Goal: Task Accomplishment & Management: Manage account settings

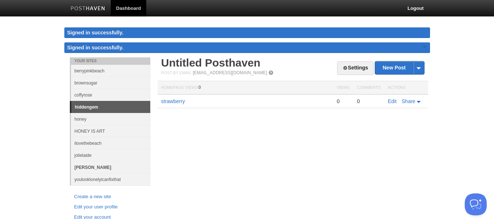
click at [87, 166] on link "[PERSON_NAME]" at bounding box center [110, 167] width 79 height 12
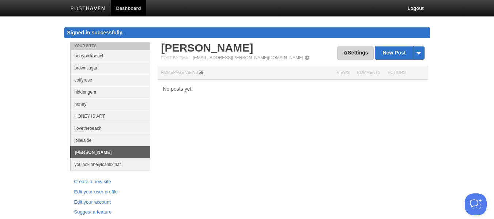
click at [348, 52] on link "Settings" at bounding box center [355, 53] width 36 height 14
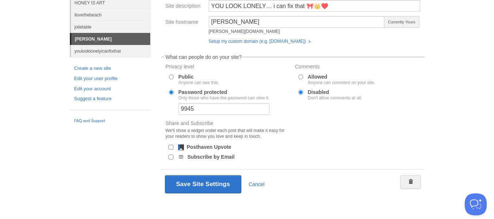
scroll to position [115, 0]
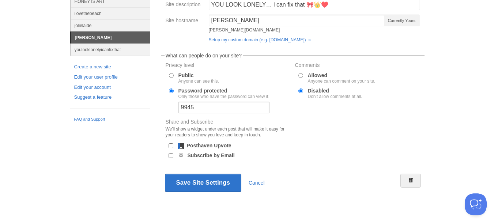
click at [301, 74] on input "Allowed Anyone can comment on your site." at bounding box center [300, 75] width 5 height 5
radio input "true"
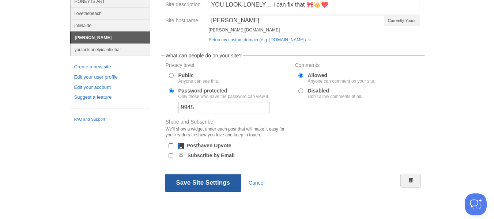
click at [212, 181] on button "Save Site Settings" at bounding box center [203, 183] width 76 height 18
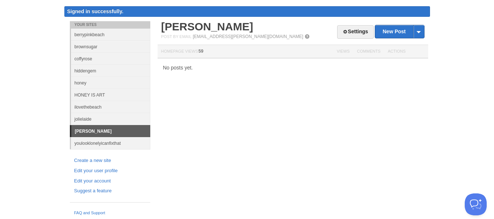
scroll to position [21, 0]
click at [185, 29] on link "[PERSON_NAME]" at bounding box center [207, 26] width 92 height 12
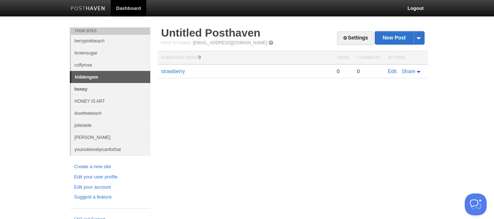
click at [80, 90] on link "honey" at bounding box center [110, 89] width 79 height 12
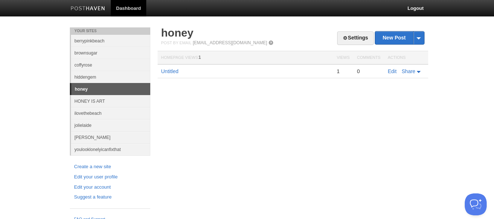
click at [83, 89] on link "honey" at bounding box center [110, 89] width 79 height 12
click at [168, 73] on link "Untitled" at bounding box center [169, 71] width 17 height 6
click at [392, 70] on link "Edit" at bounding box center [392, 71] width 9 height 6
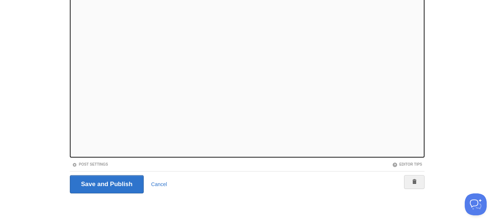
scroll to position [90, 0]
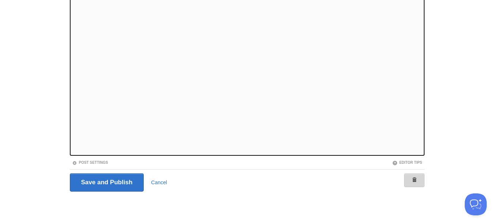
click at [411, 181] on link at bounding box center [414, 180] width 20 height 14
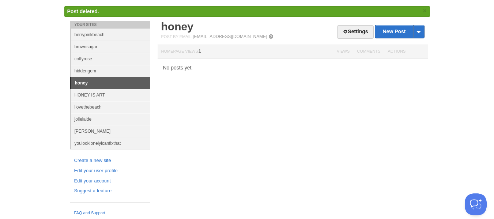
scroll to position [6, 0]
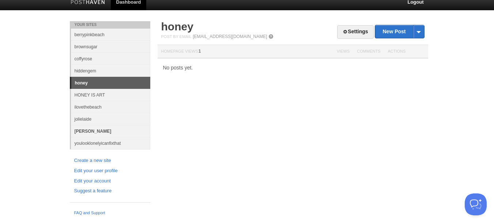
click at [87, 130] on link "[PERSON_NAME]" at bounding box center [110, 131] width 79 height 12
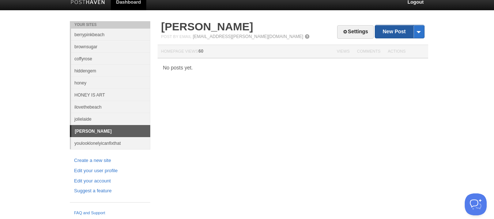
click at [382, 33] on link "New Post" at bounding box center [399, 31] width 49 height 13
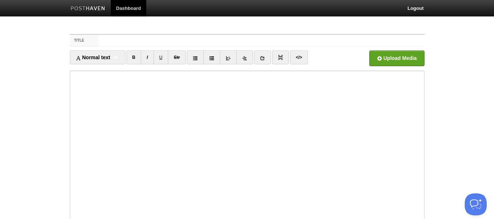
click at [267, 42] on input "Title" at bounding box center [261, 41] width 325 height 12
type input "nisha"
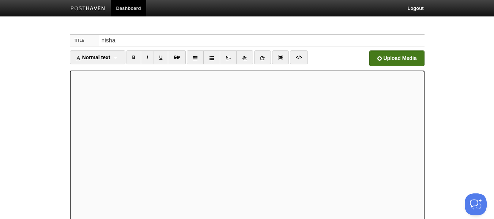
click at [384, 64] on input "file" at bounding box center [175, 60] width 553 height 37
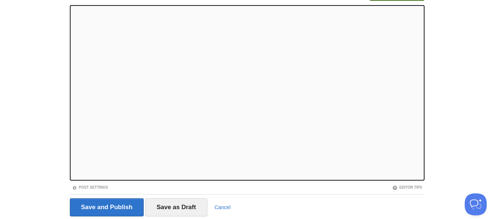
scroll to position [90, 0]
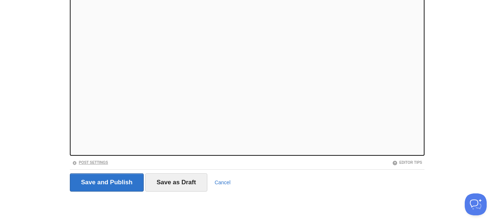
click at [100, 162] on link "Post Settings" at bounding box center [90, 162] width 36 height 4
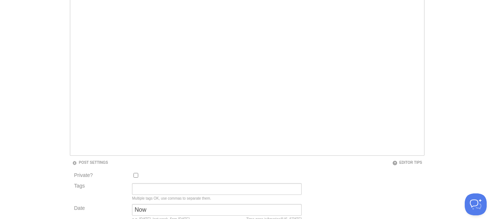
click at [138, 175] on input "Private?" at bounding box center [135, 175] width 5 height 5
checkbox input "true"
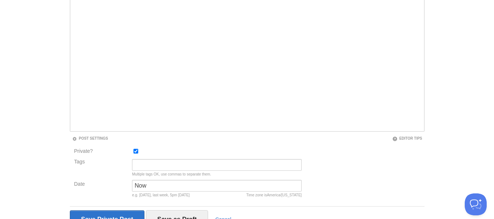
scroll to position [151, 0]
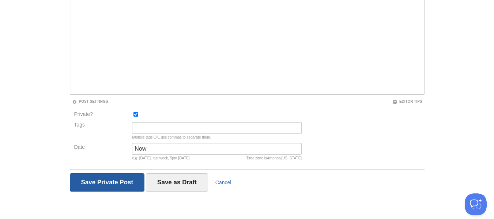
click at [129, 181] on input "Save and Publish" at bounding box center [107, 182] width 75 height 18
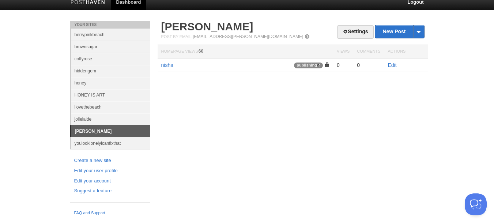
scroll to position [6, 0]
click at [166, 64] on link "nisha" at bounding box center [167, 65] width 12 height 6
click at [84, 96] on link "HONEY IS ART" at bounding box center [110, 95] width 79 height 12
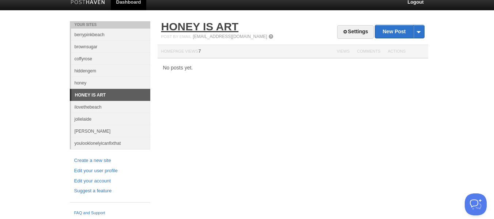
click at [208, 28] on link "HONEY IS ART" at bounding box center [199, 26] width 77 height 12
click at [339, 31] on link "Settings" at bounding box center [355, 32] width 36 height 14
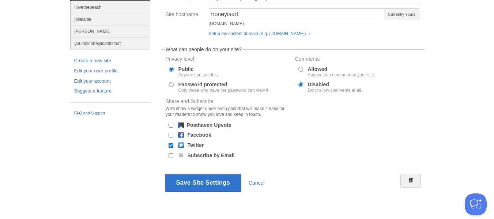
click at [171, 84] on input "Password protected Only those who have the password can view it." at bounding box center [171, 84] width 5 height 5
radio input "true"
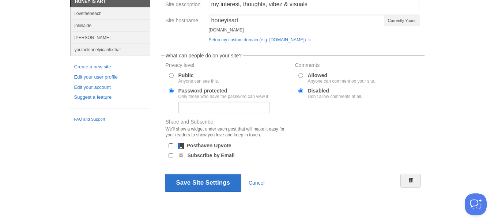
scroll to position [100, 0]
click at [232, 110] on input "text" at bounding box center [223, 108] width 91 height 12
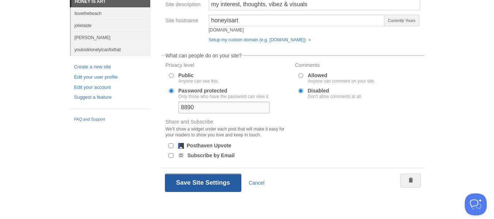
type input "8890"
click at [204, 179] on button "Save Site Settings" at bounding box center [203, 183] width 76 height 18
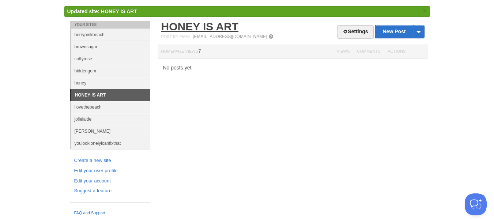
click at [198, 28] on link "HONEY IS ART" at bounding box center [199, 26] width 77 height 12
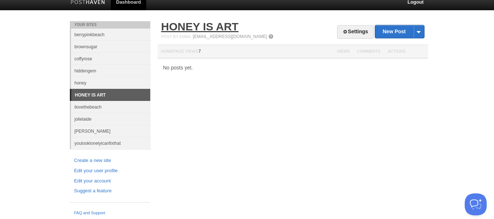
scroll to position [6, 0]
click at [82, 130] on link "[PERSON_NAME]" at bounding box center [110, 131] width 79 height 12
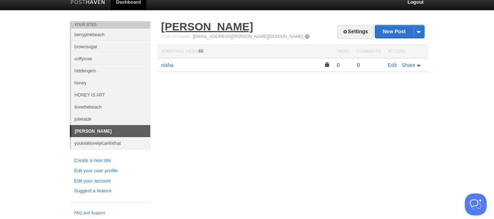
click at [167, 24] on link "[PERSON_NAME]" at bounding box center [207, 26] width 92 height 12
